Goal: Check status: Check status

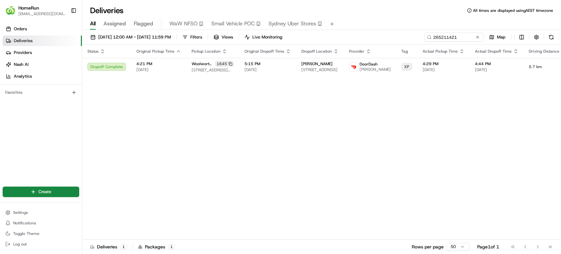
scroll to position [0, 78]
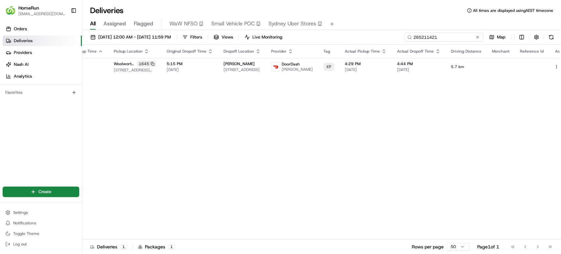
drag, startPoint x: 469, startPoint y: 36, endPoint x: 396, endPoint y: 34, distance: 73.3
click at [396, 34] on div "14/08/2025 12:00 AM - 18/08/2025 11:59 PM Filters Views Live Monitoring 2652114…" at bounding box center [321, 39] width 479 height 12
paste input "312263"
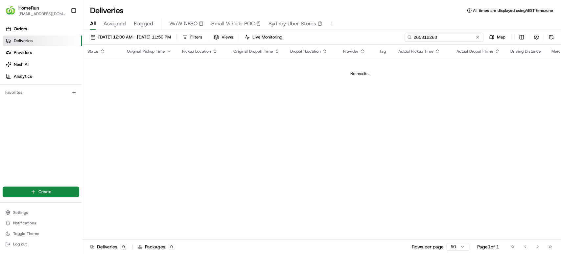
drag, startPoint x: 451, startPoint y: 34, endPoint x: 347, endPoint y: 33, distance: 104.1
click at [347, 33] on div "14/08/2025 12:00 AM - 18/08/2025 11:59 PM Filters Views Live Monitoring 2653122…" at bounding box center [321, 39] width 479 height 12
paste input
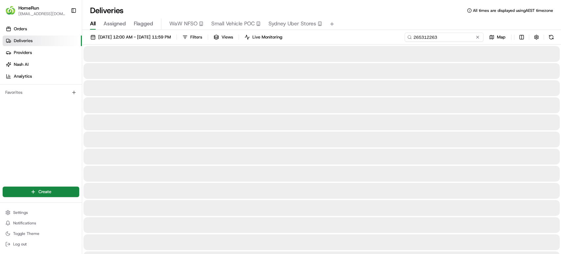
type input "265312263"
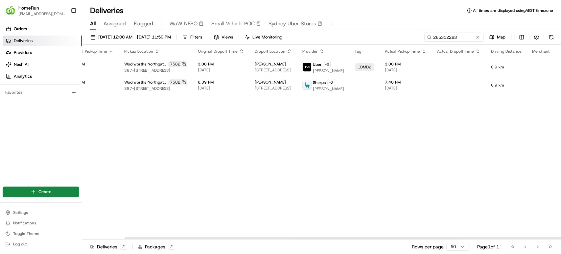
scroll to position [0, 78]
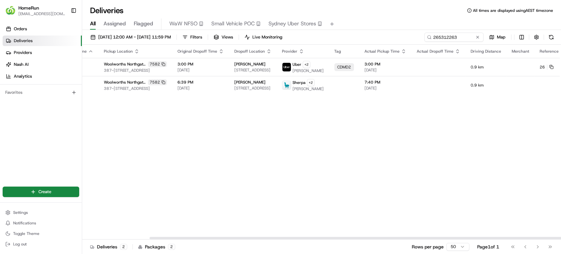
drag, startPoint x: 250, startPoint y: 238, endPoint x: 374, endPoint y: 231, distance: 124.4
click at [374, 237] on div at bounding box center [388, 238] width 478 height 2
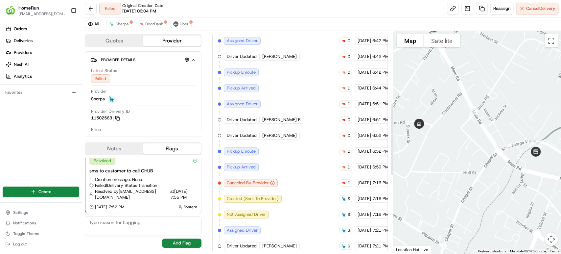
scroll to position [457, 0]
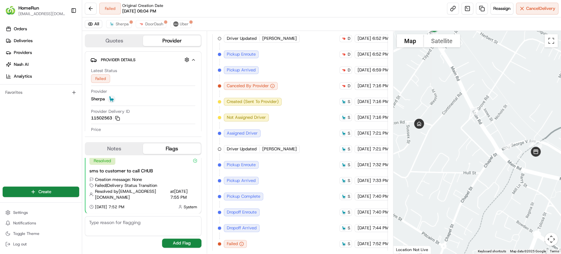
click at [239, 241] on circle "button" at bounding box center [241, 243] width 4 height 4
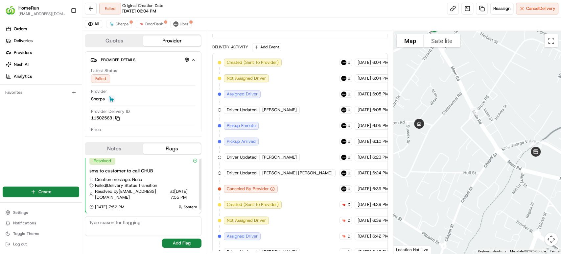
scroll to position [0, 0]
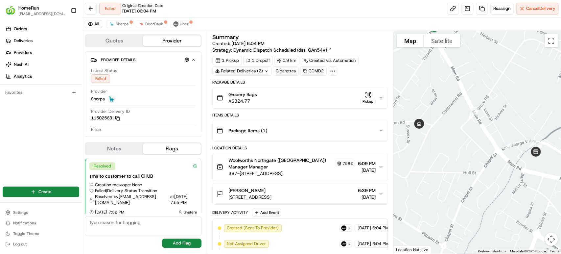
scroll to position [165, 0]
